Goal: Information Seeking & Learning: Learn about a topic

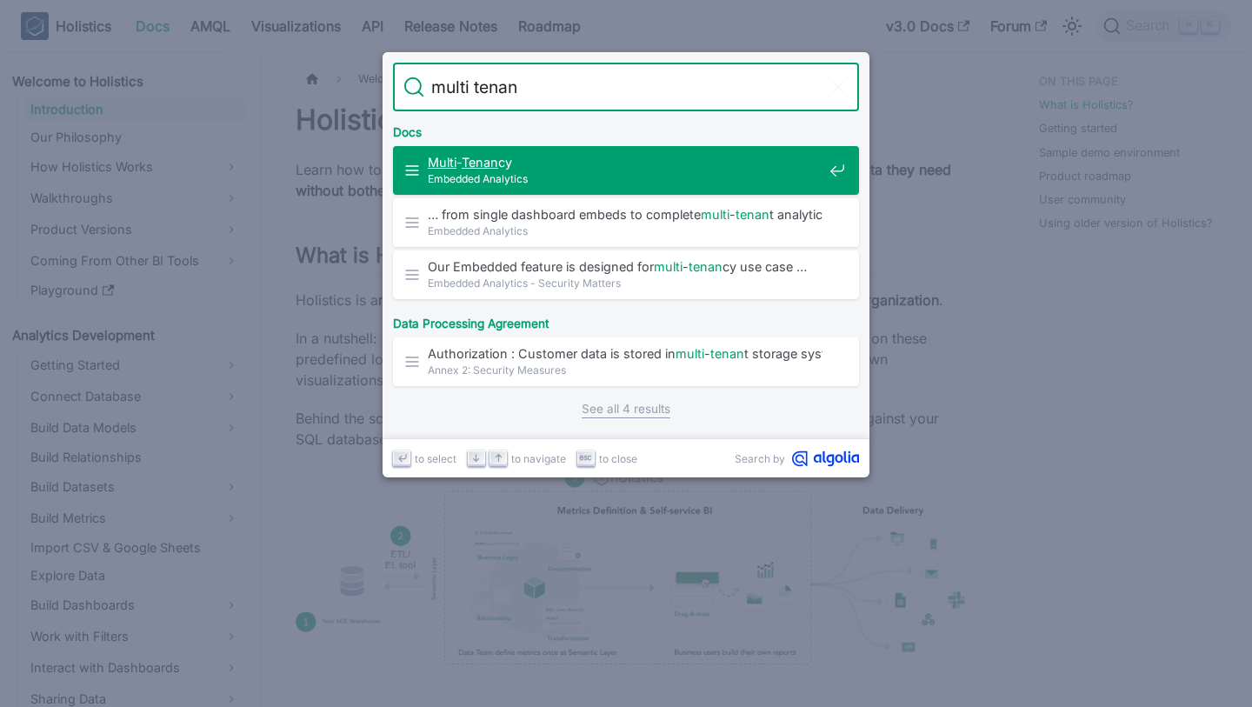
type input "multi tenant"
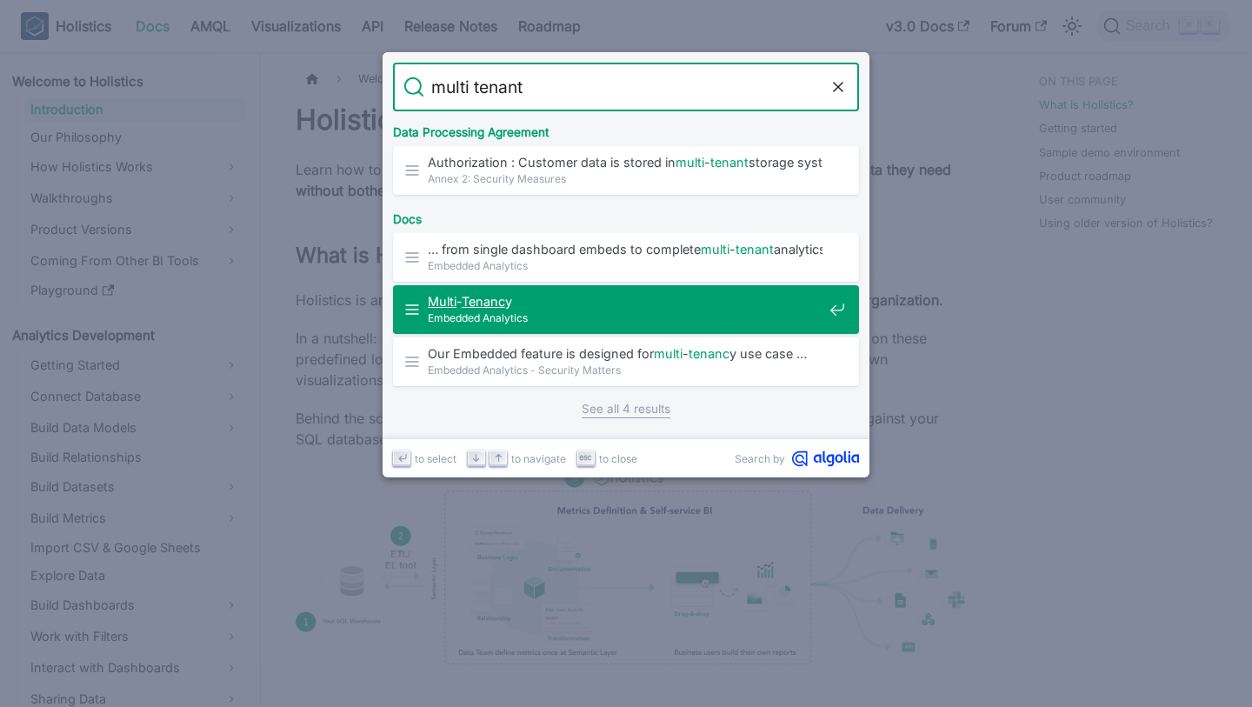
click at [638, 311] on span "Embedded Analytics" at bounding box center [625, 318] width 395 height 17
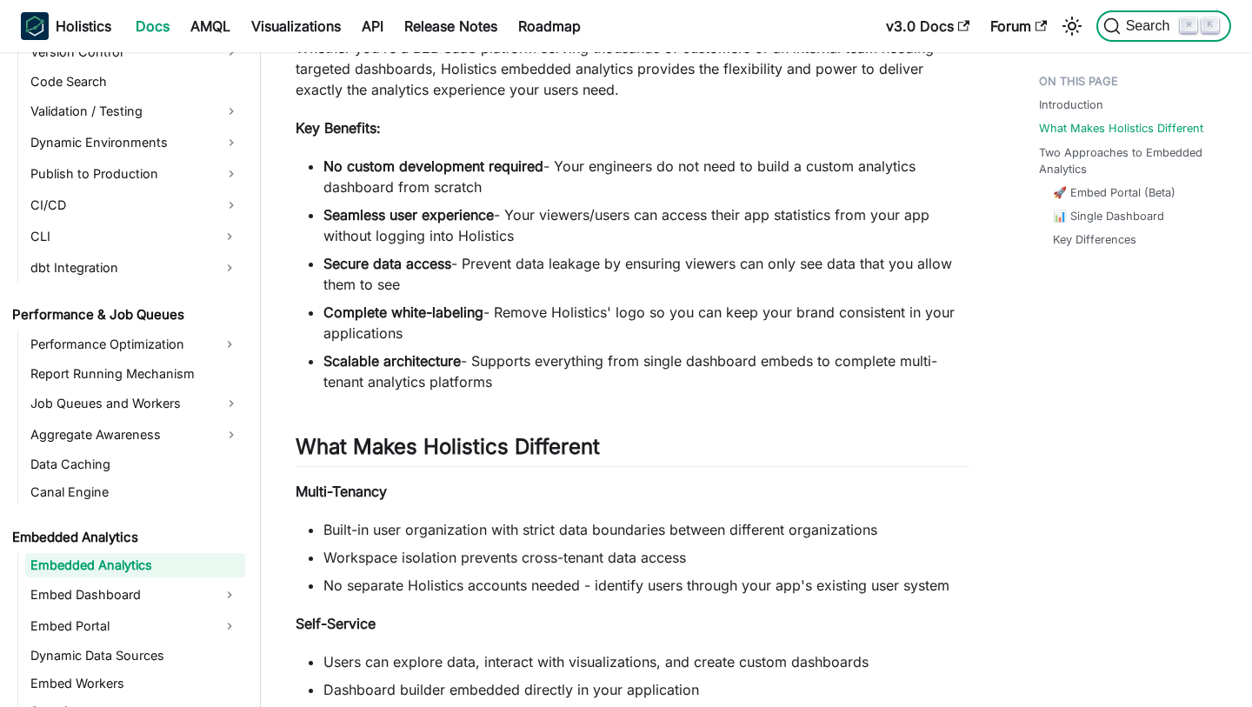
scroll to position [1288, 0]
click at [563, 361] on li "Scalable architecture - Supports everything from single dashboard embeds to com…" at bounding box center [646, 371] width 646 height 42
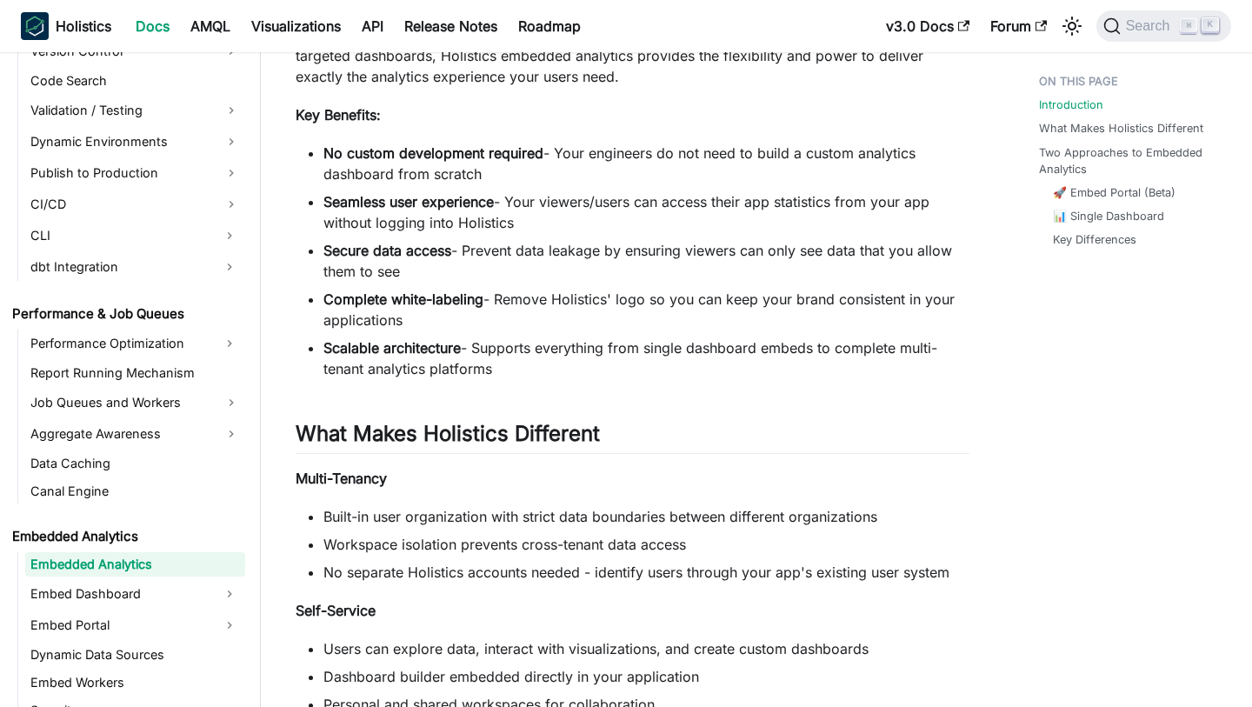
scroll to position [687, 0]
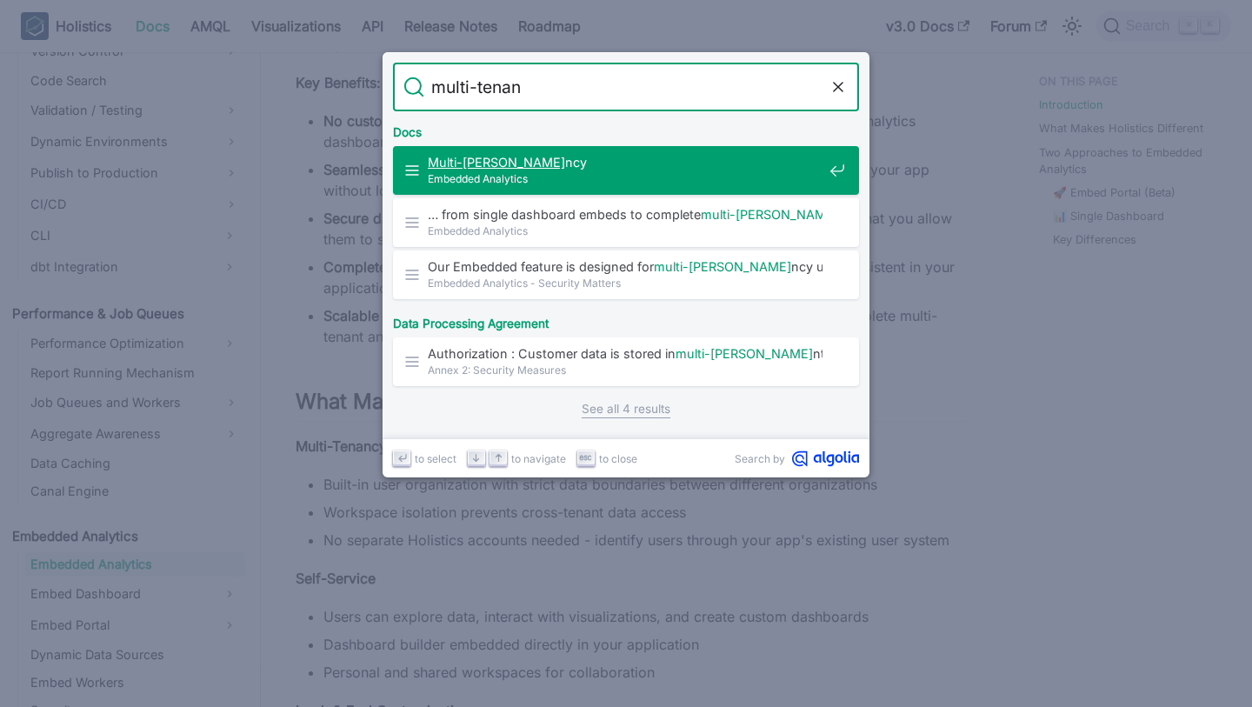
type input "multi-tenant"
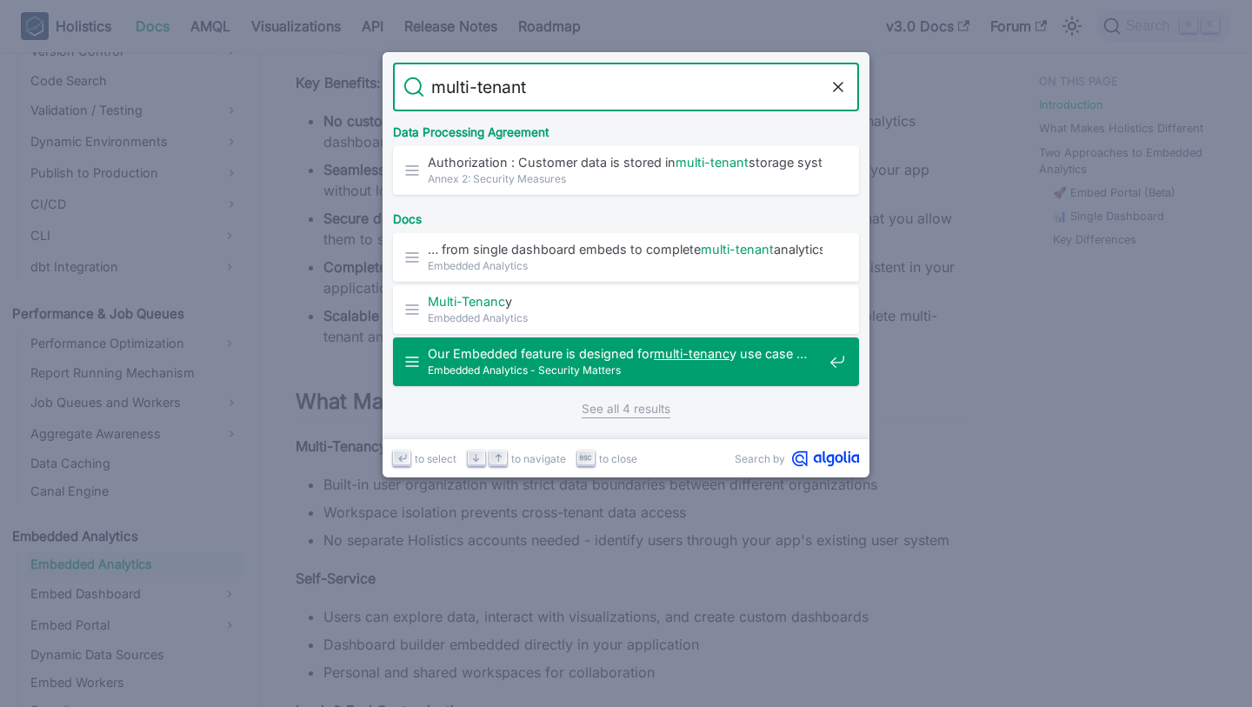
click at [565, 366] on span "Embedded Analytics - Security Matters" at bounding box center [625, 370] width 395 height 17
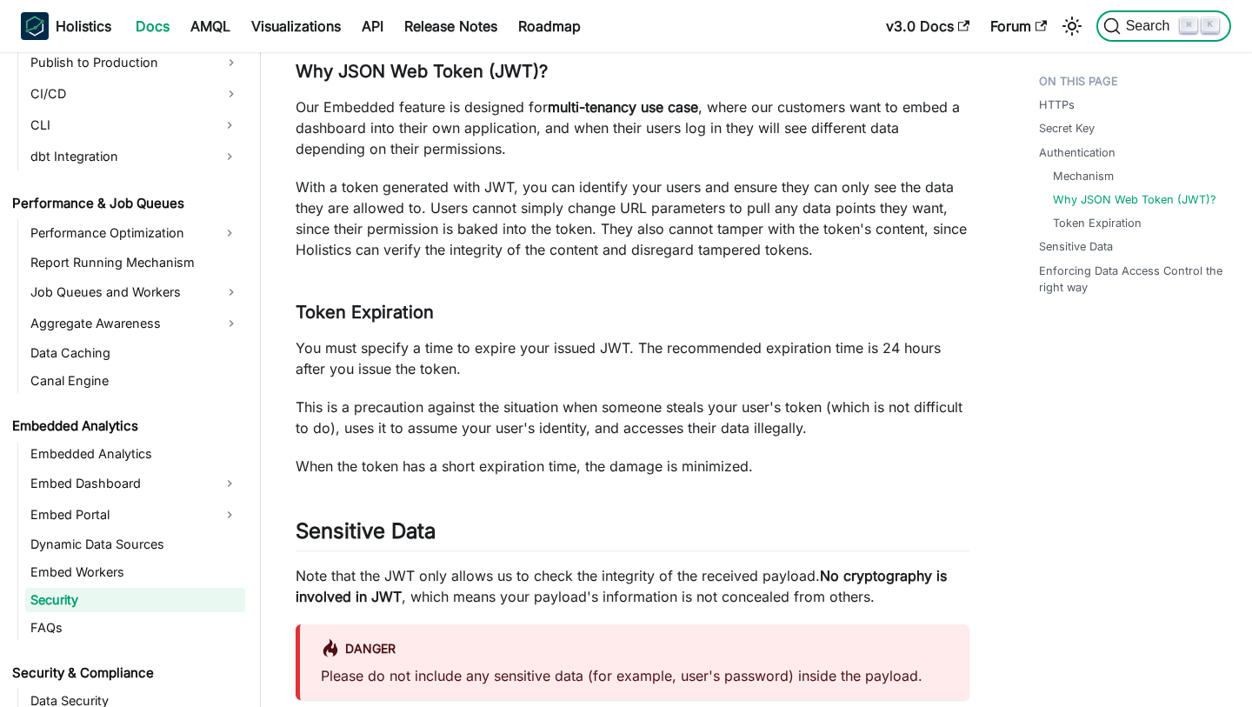
scroll to position [1434, 0]
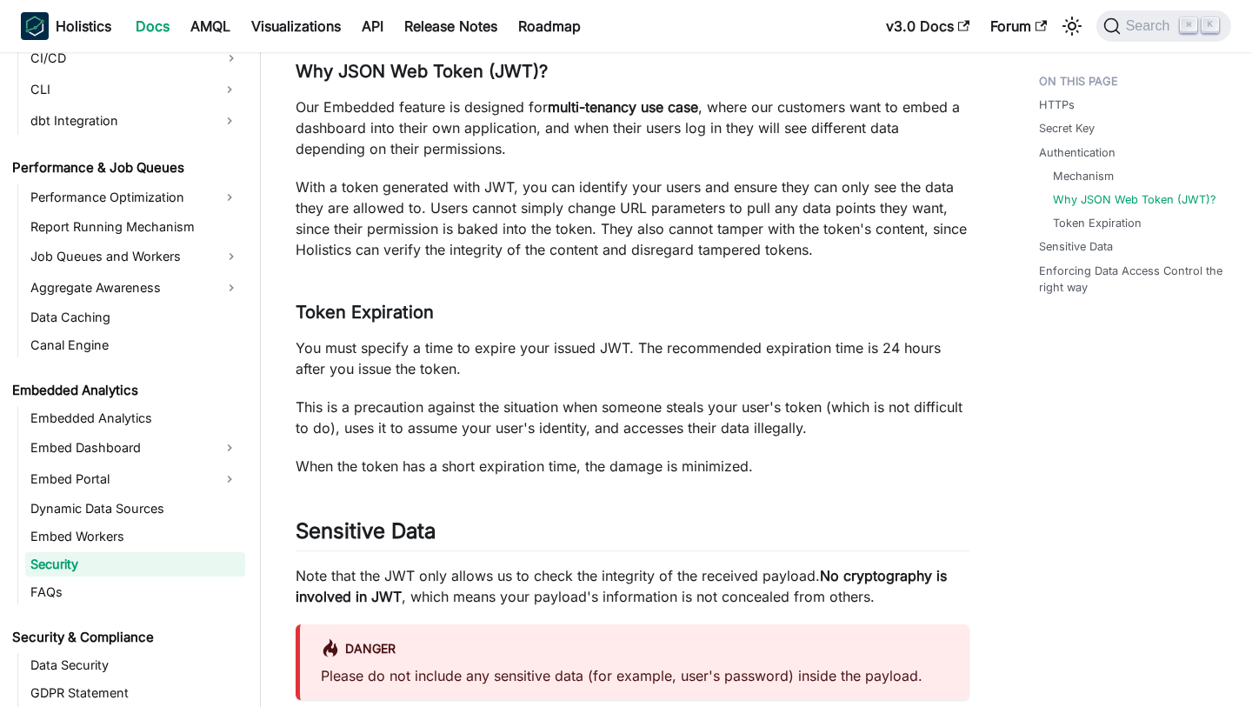
click at [533, 464] on p "When the token has a short expiration time, the damage is minimized." at bounding box center [633, 466] width 674 height 21
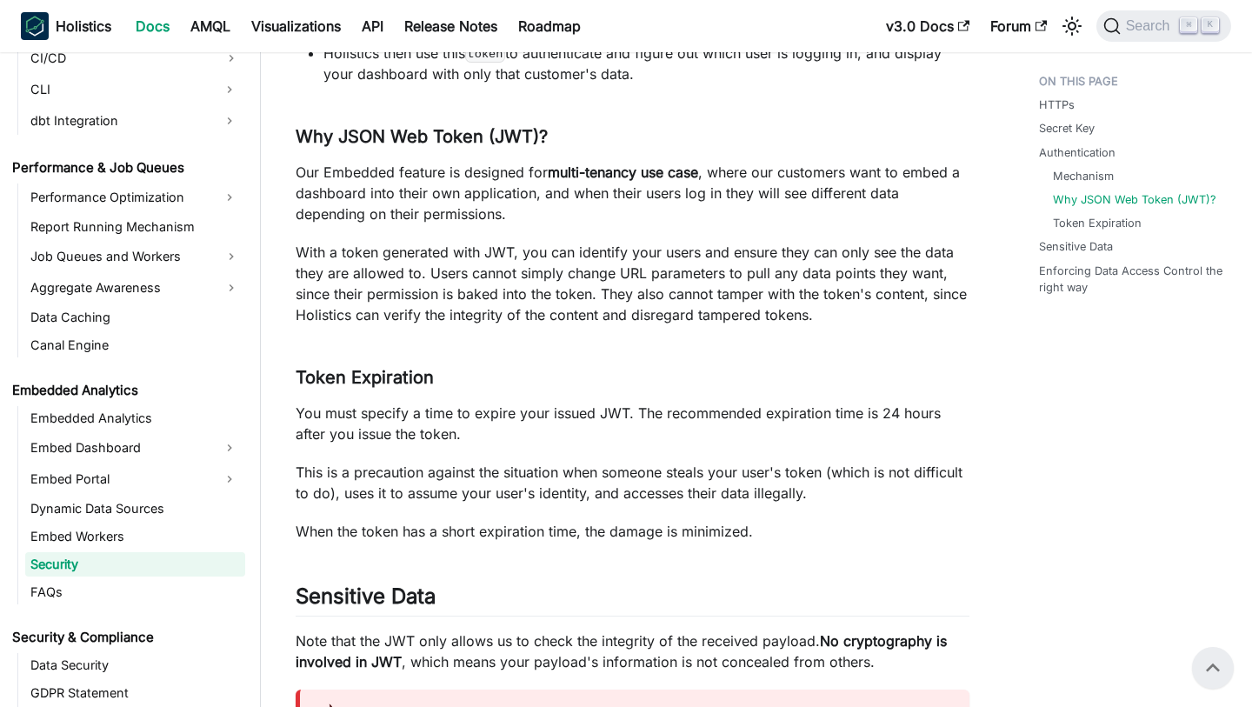
scroll to position [999, 0]
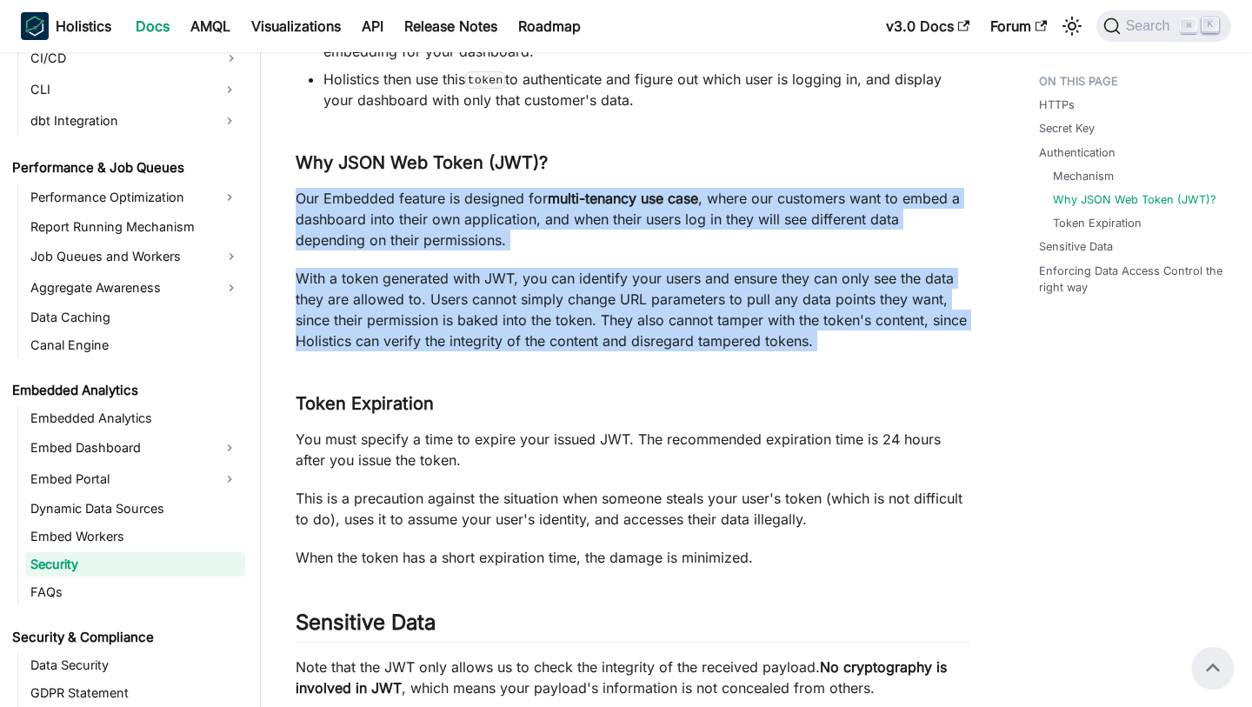
drag, startPoint x: 296, startPoint y: 196, endPoint x: 789, endPoint y: 362, distance: 521.0
click at [789, 362] on div "Embedded Analytics - Security Matters HTTPs ​ For security purposes, it is reco…" at bounding box center [633, 706] width 674 height 3205
copy div "Our Embedded feature is designed for multi-tenancy use case , where our custome…"
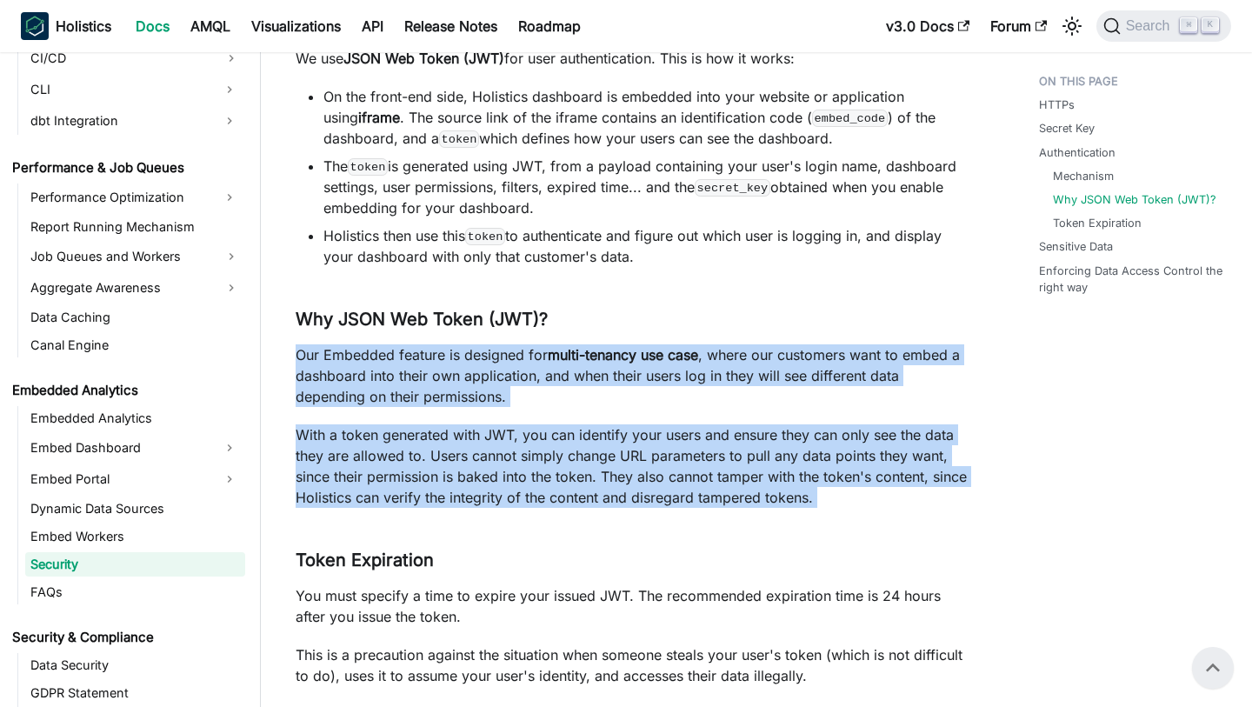
scroll to position [837, 0]
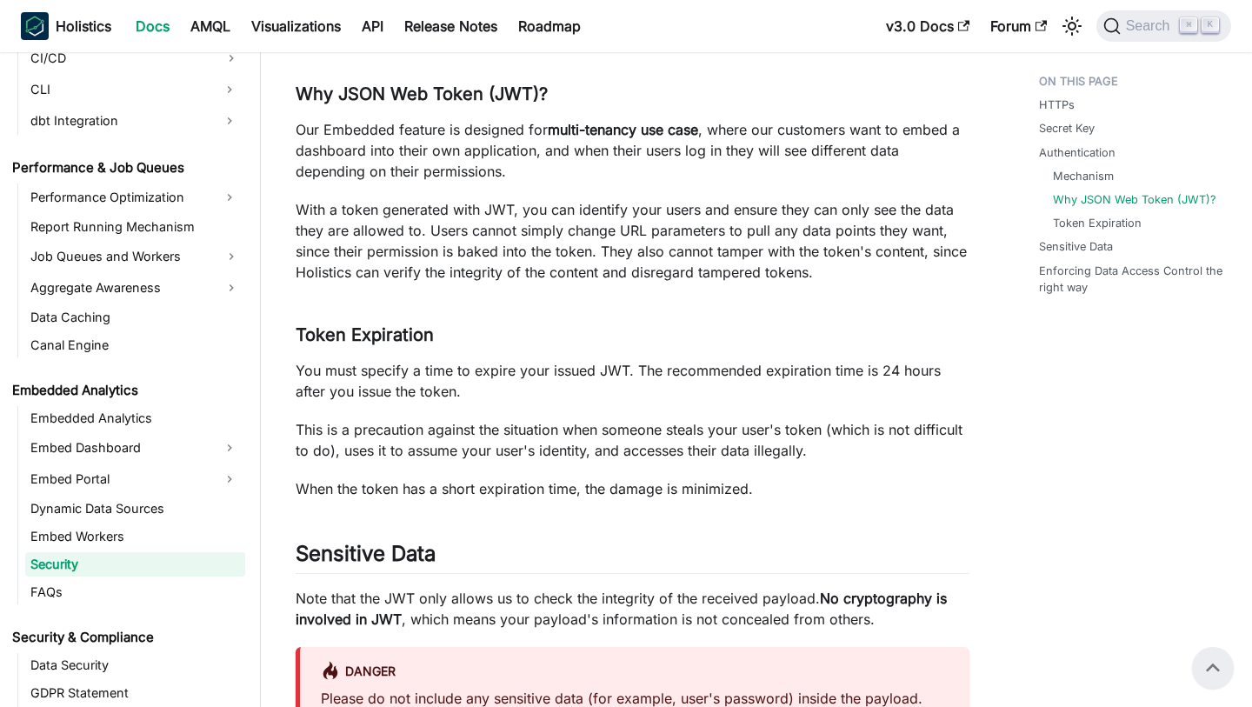
scroll to position [1037, 0]
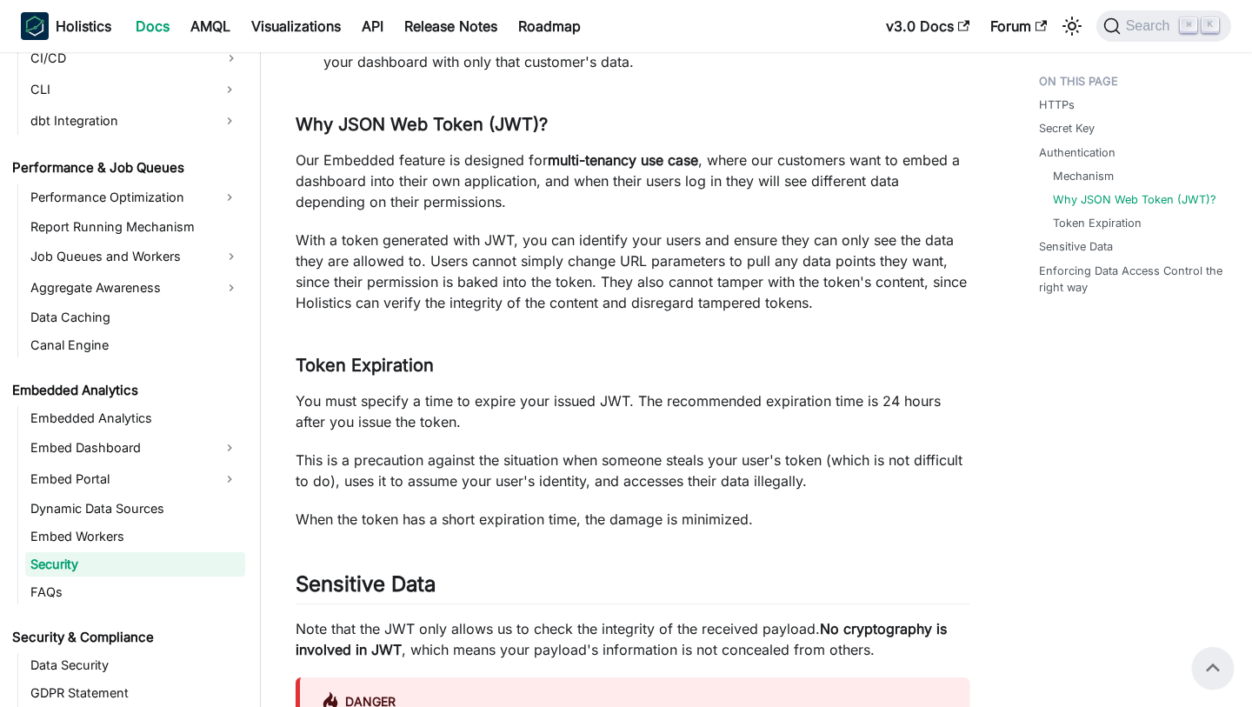
click at [831, 187] on p "Our Embedded feature is designed for multi-tenancy use case , where our custome…" at bounding box center [633, 181] width 674 height 63
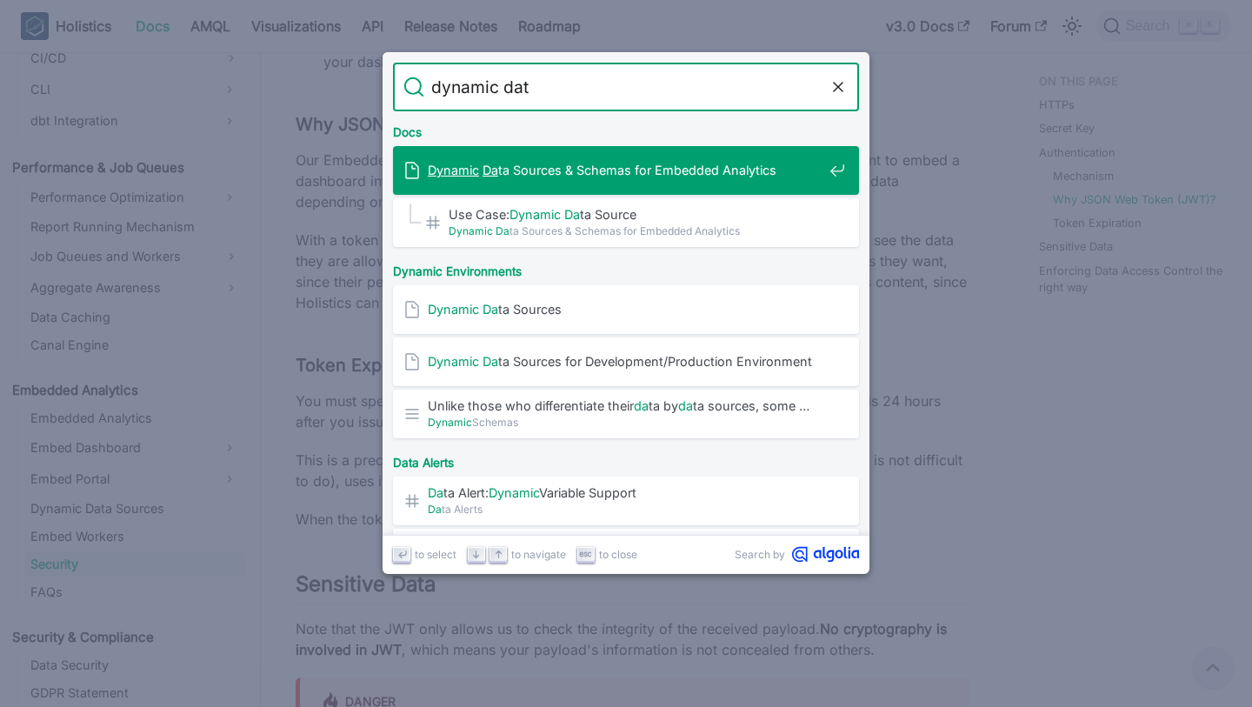
type input "dynamic data"
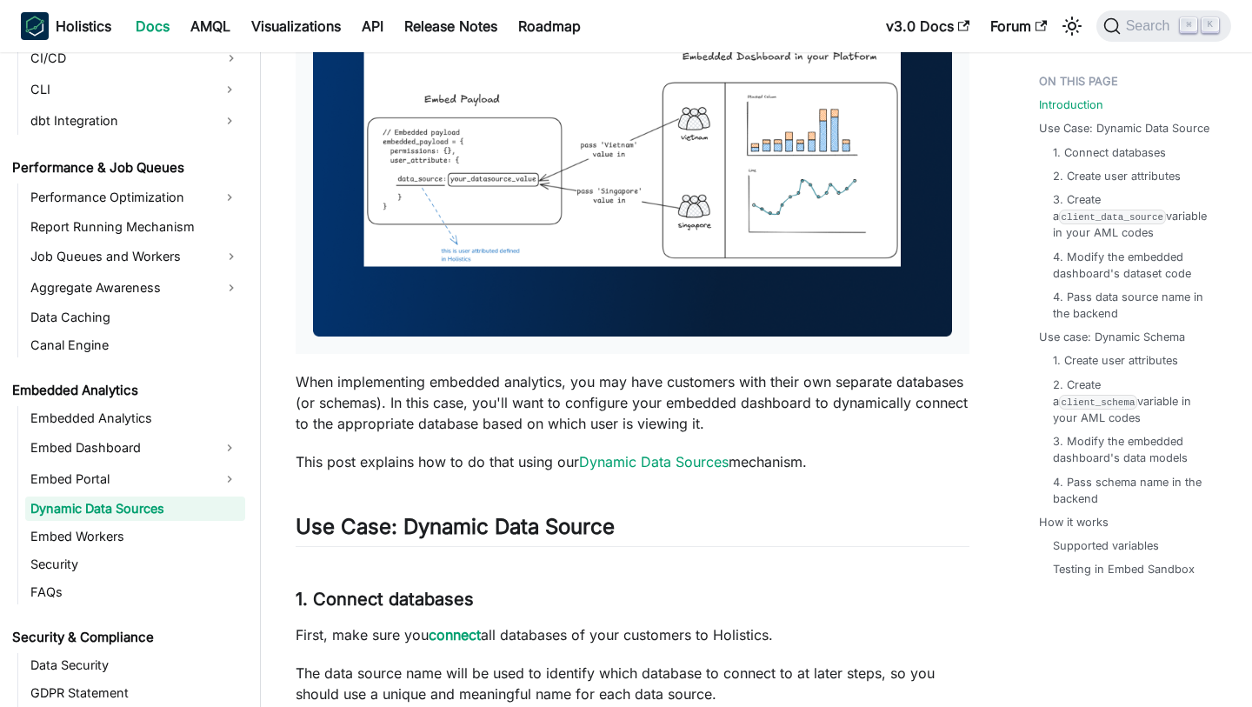
scroll to position [421, 0]
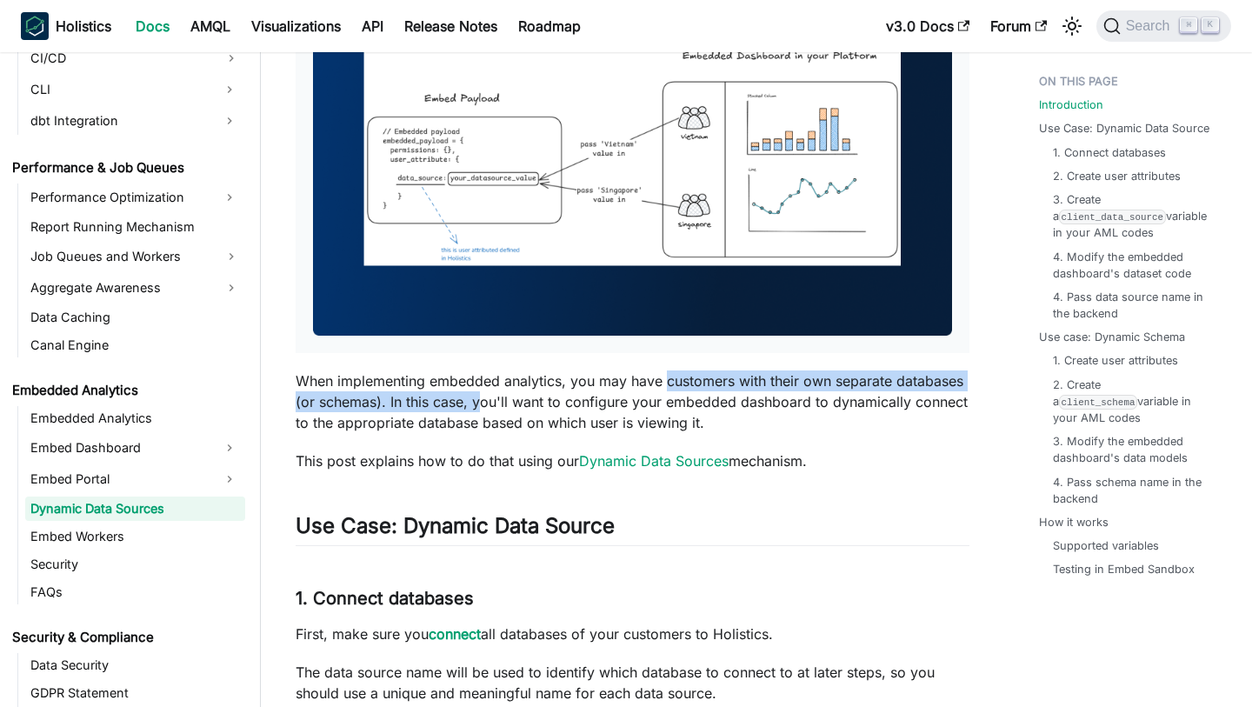
drag, startPoint x: 665, startPoint y: 376, endPoint x: 482, endPoint y: 398, distance: 184.7
click at [482, 398] on p "When implementing embedded analytics, you may have customers with their own sep…" at bounding box center [633, 401] width 674 height 63
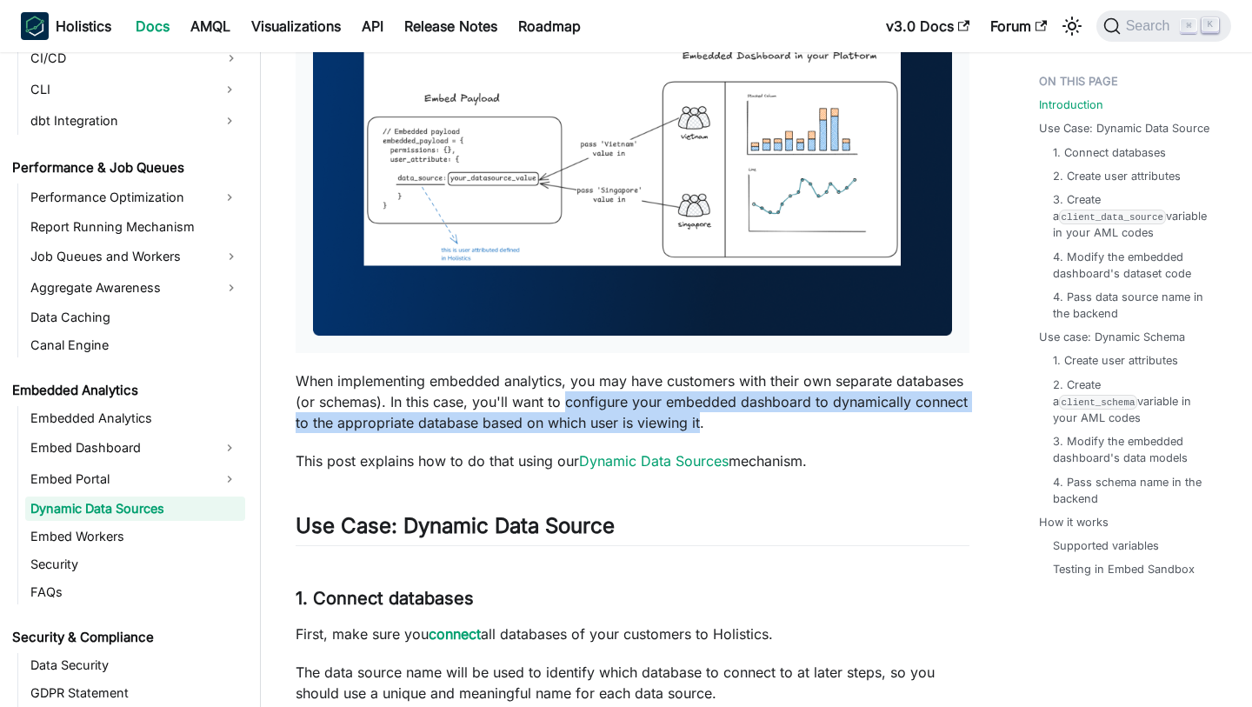
copy p "configure your embedded dashboard to dynamically connect to the appropriate dat…"
drag, startPoint x: 566, startPoint y: 399, endPoint x: 699, endPoint y: 429, distance: 136.3
click at [699, 429] on p "When implementing embedded analytics, you may have customers with their own sep…" at bounding box center [633, 401] width 674 height 63
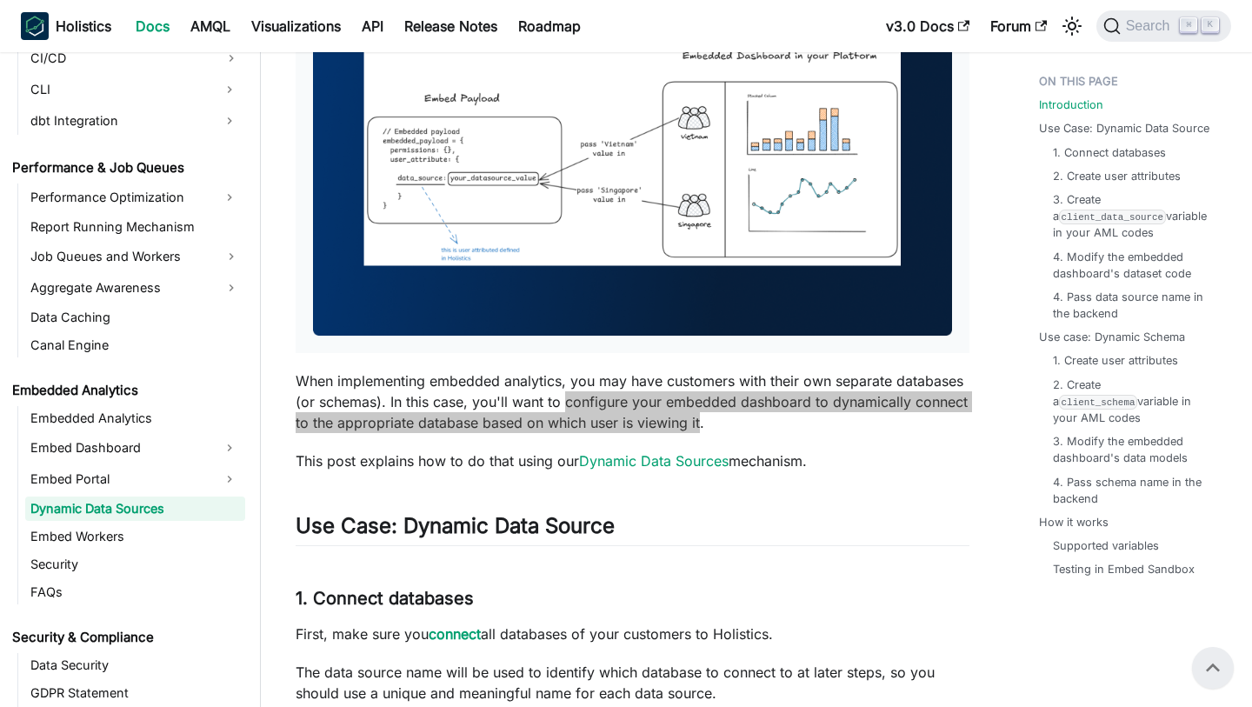
scroll to position [0, 0]
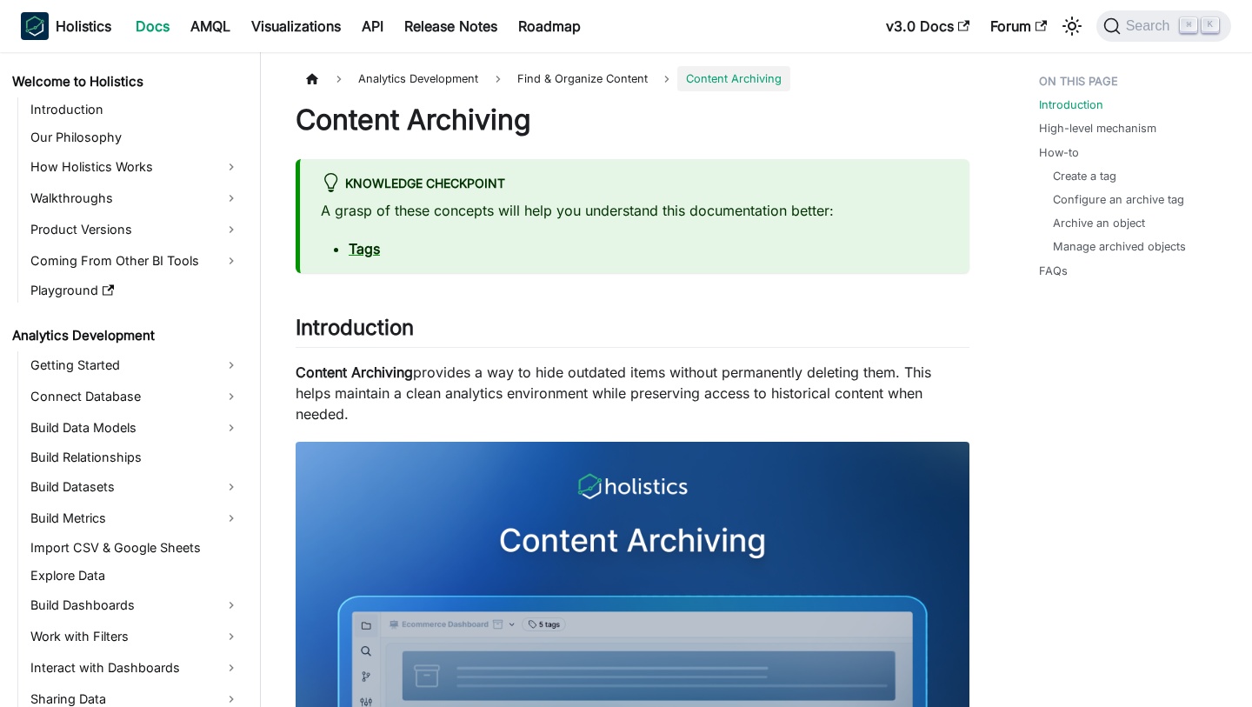
scroll to position [279, 0]
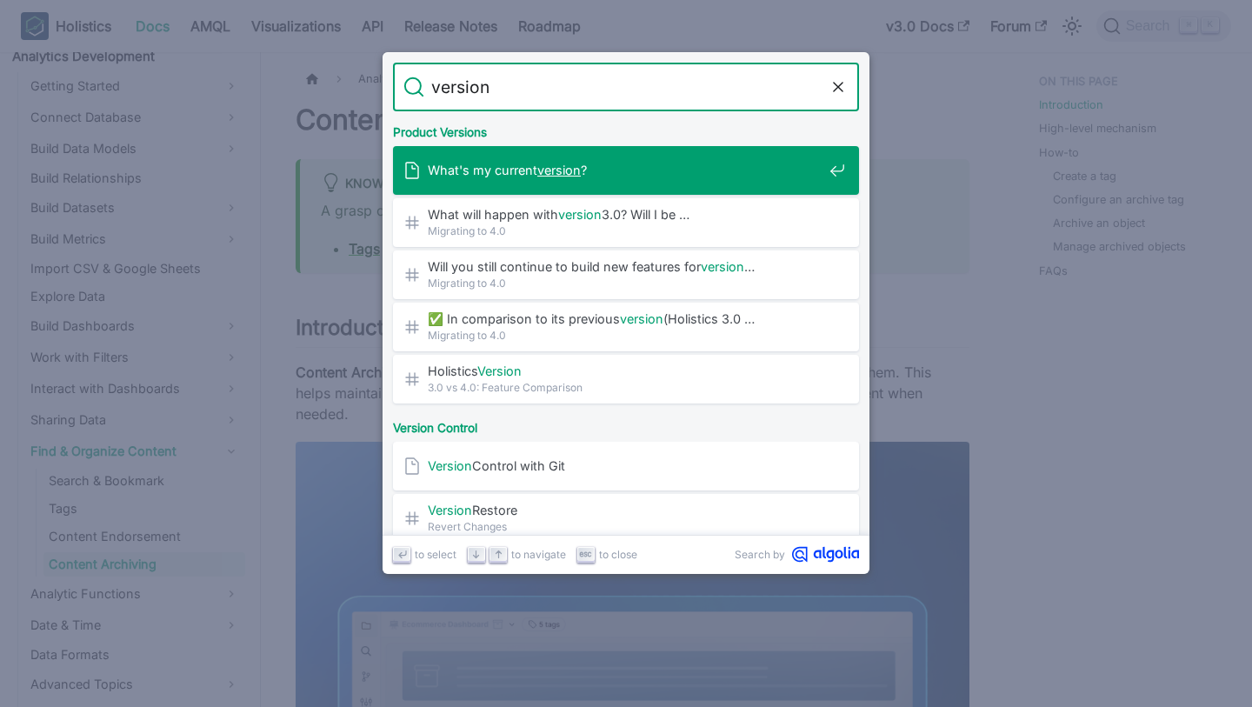
type input "version"
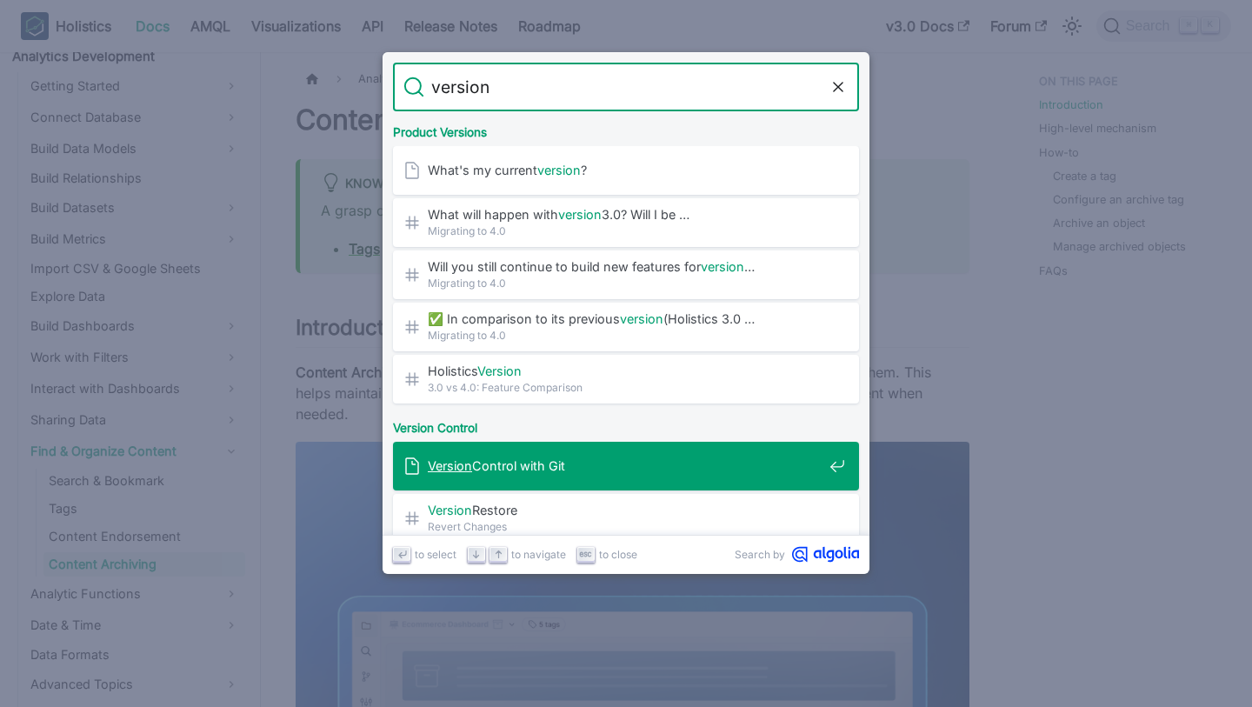
click at [703, 476] on div "Version Control with Git" at bounding box center [631, 466] width 456 height 49
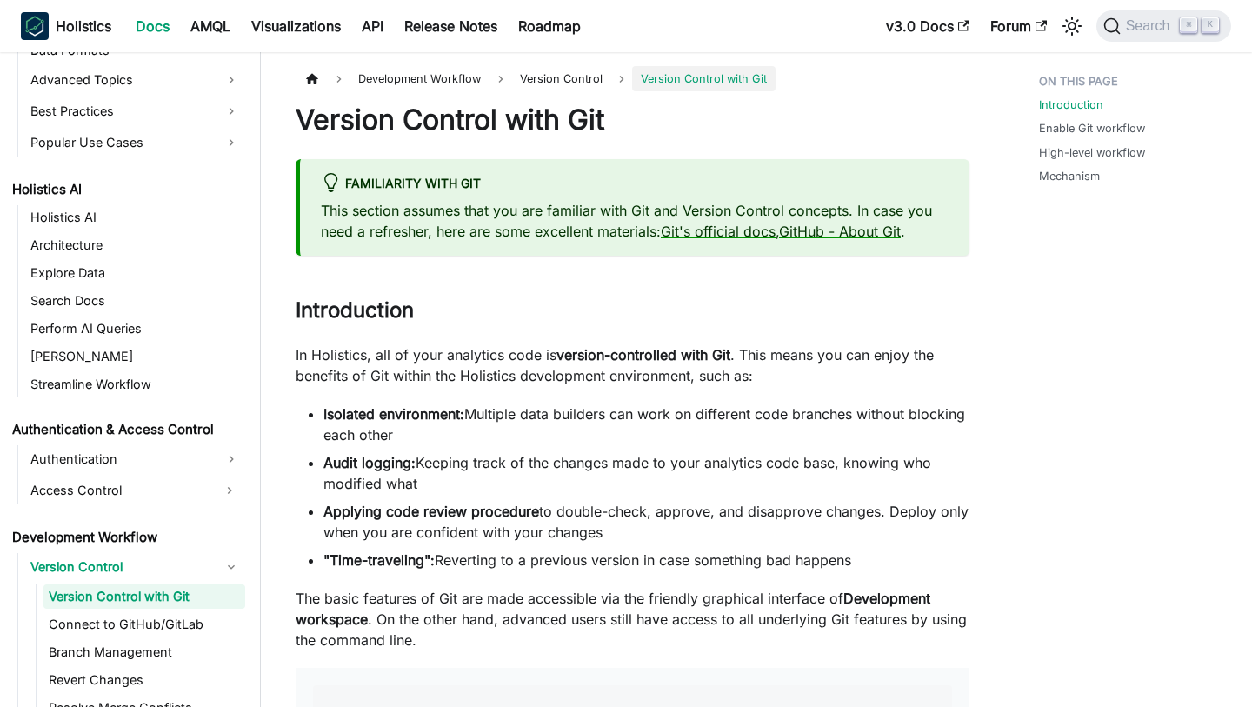
scroll to position [888, 0]
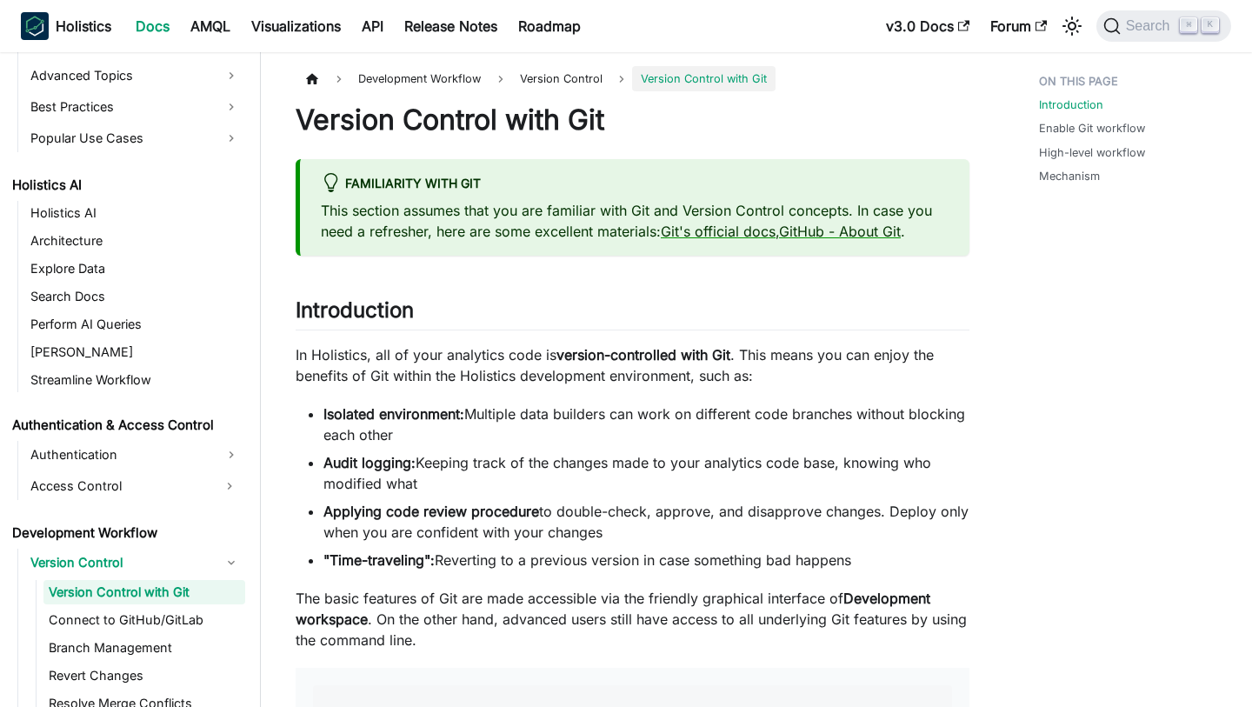
click at [600, 462] on li "Audit logging: Keeping track of the changes made to your analytics code base, k…" at bounding box center [646, 473] width 646 height 42
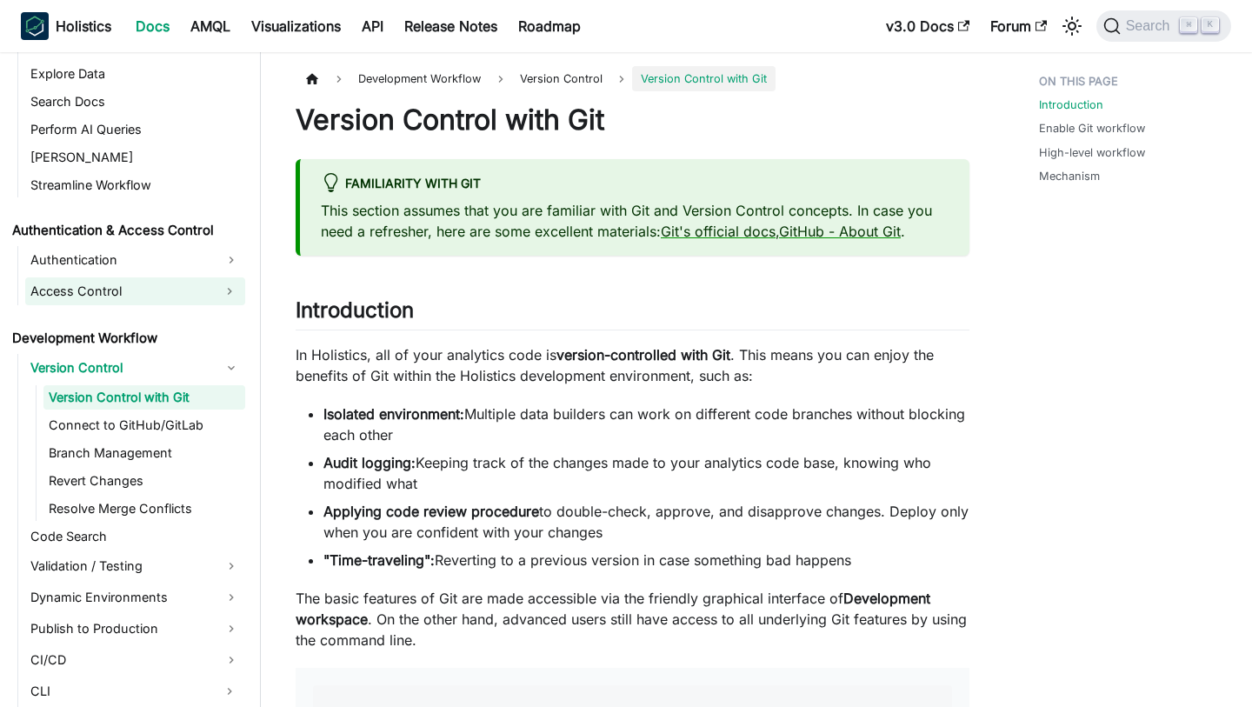
scroll to position [1089, 0]
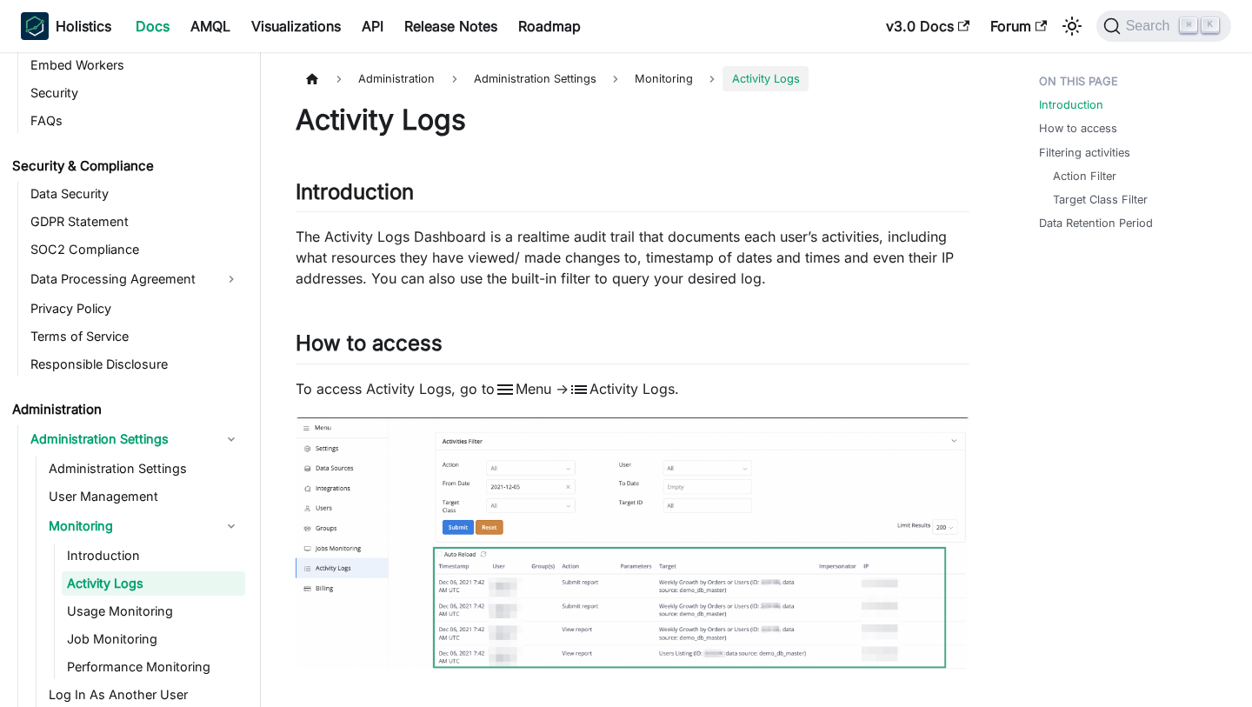
scroll to position [1924, 0]
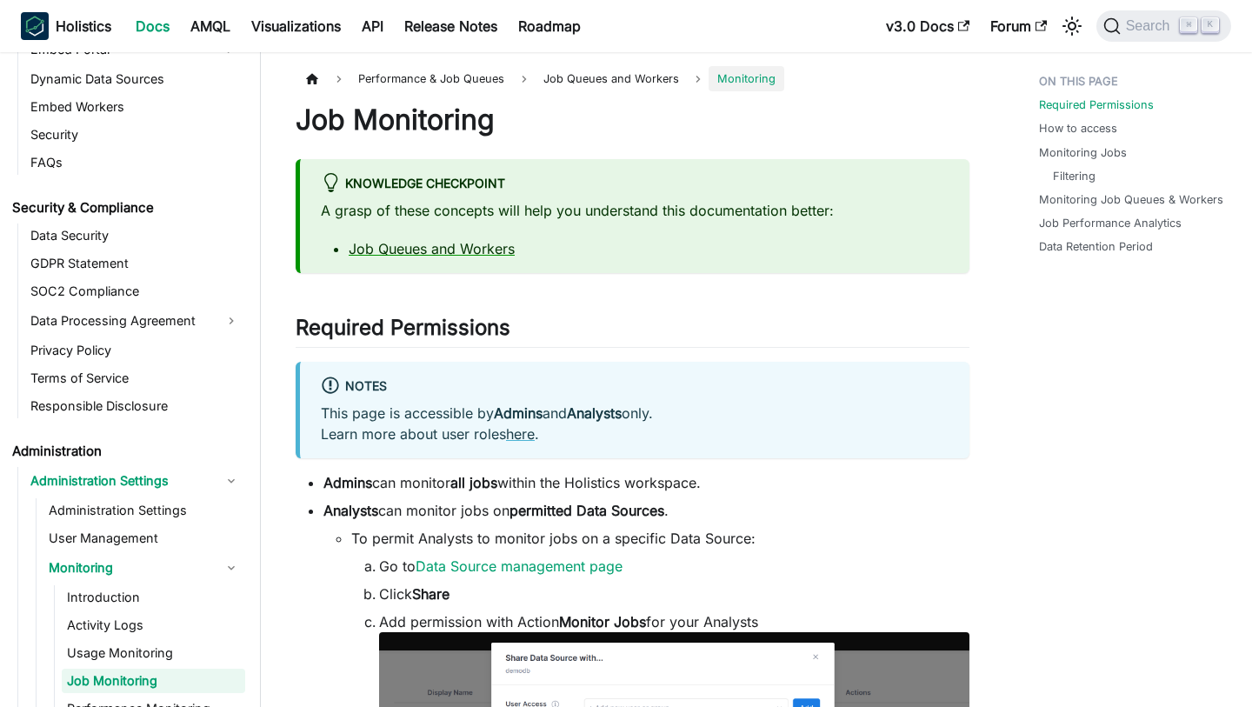
scroll to position [2091, 0]
